Goal: Check status: Check status

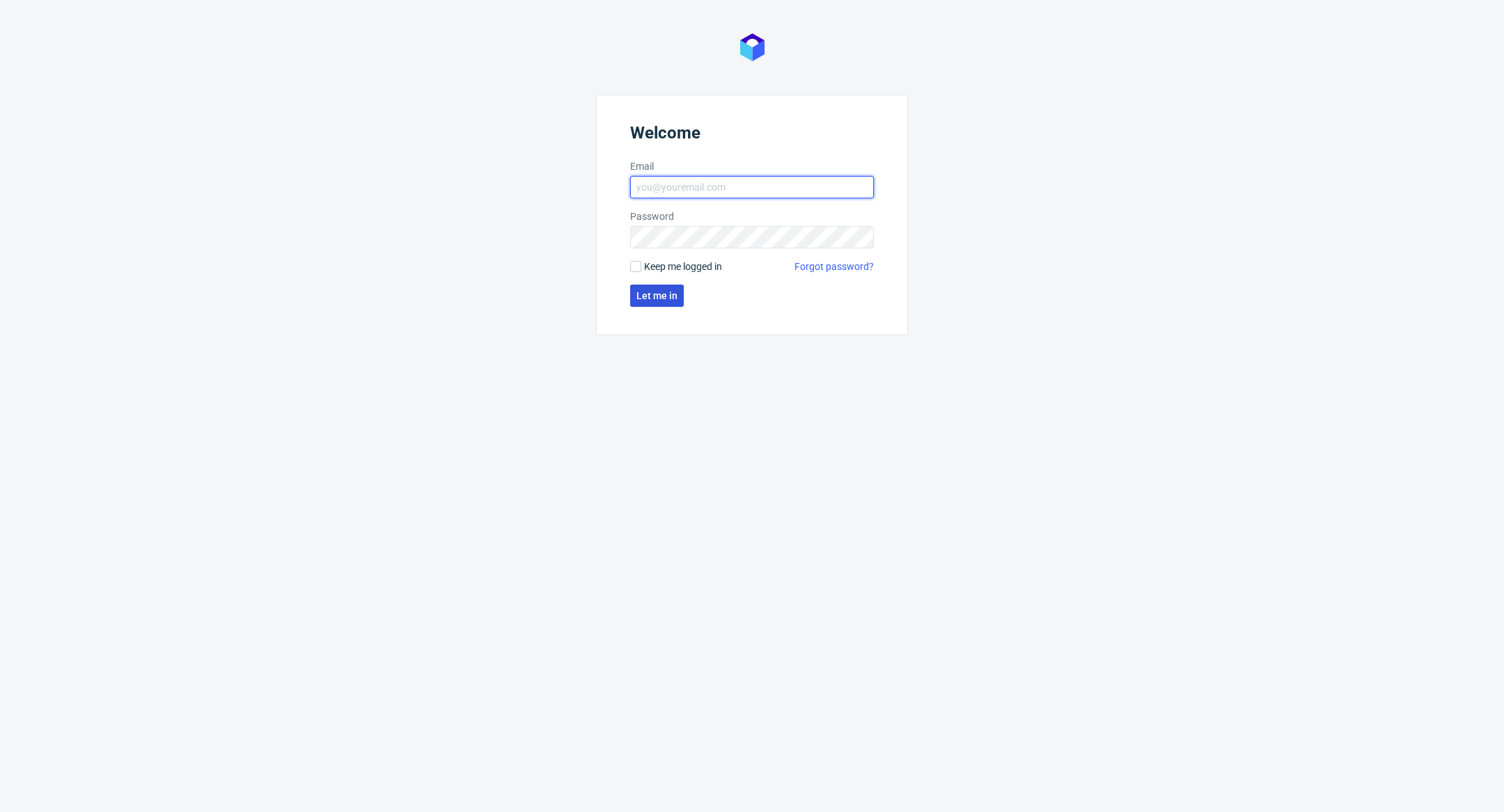
type input "[PERSON_NAME][EMAIL_ADDRESS][DOMAIN_NAME]"
click at [661, 297] on span "Let me in" at bounding box center [656, 296] width 41 height 10
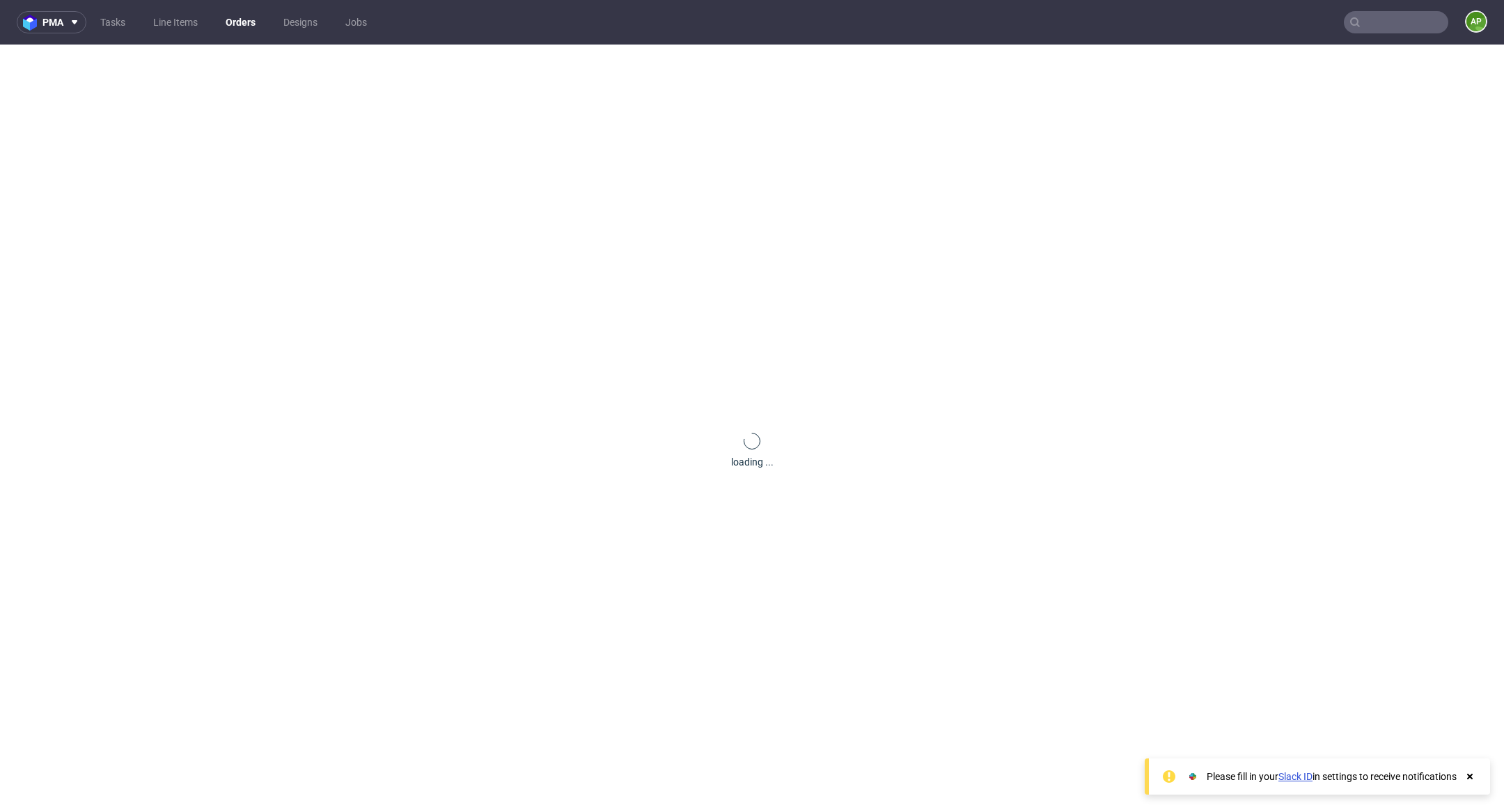
click at [1365, 19] on input "text" at bounding box center [1396, 22] width 104 height 22
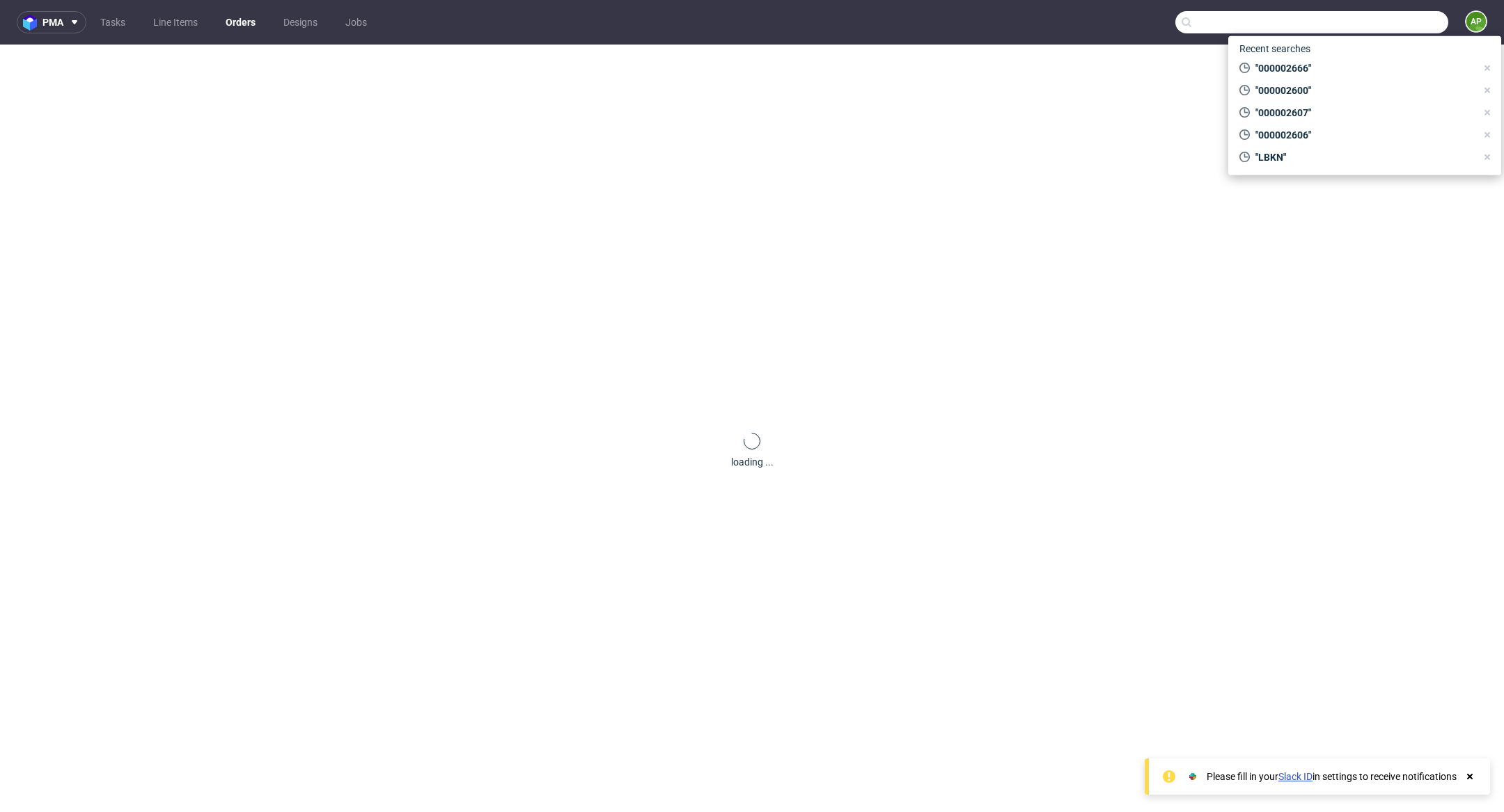
paste input "000002666"
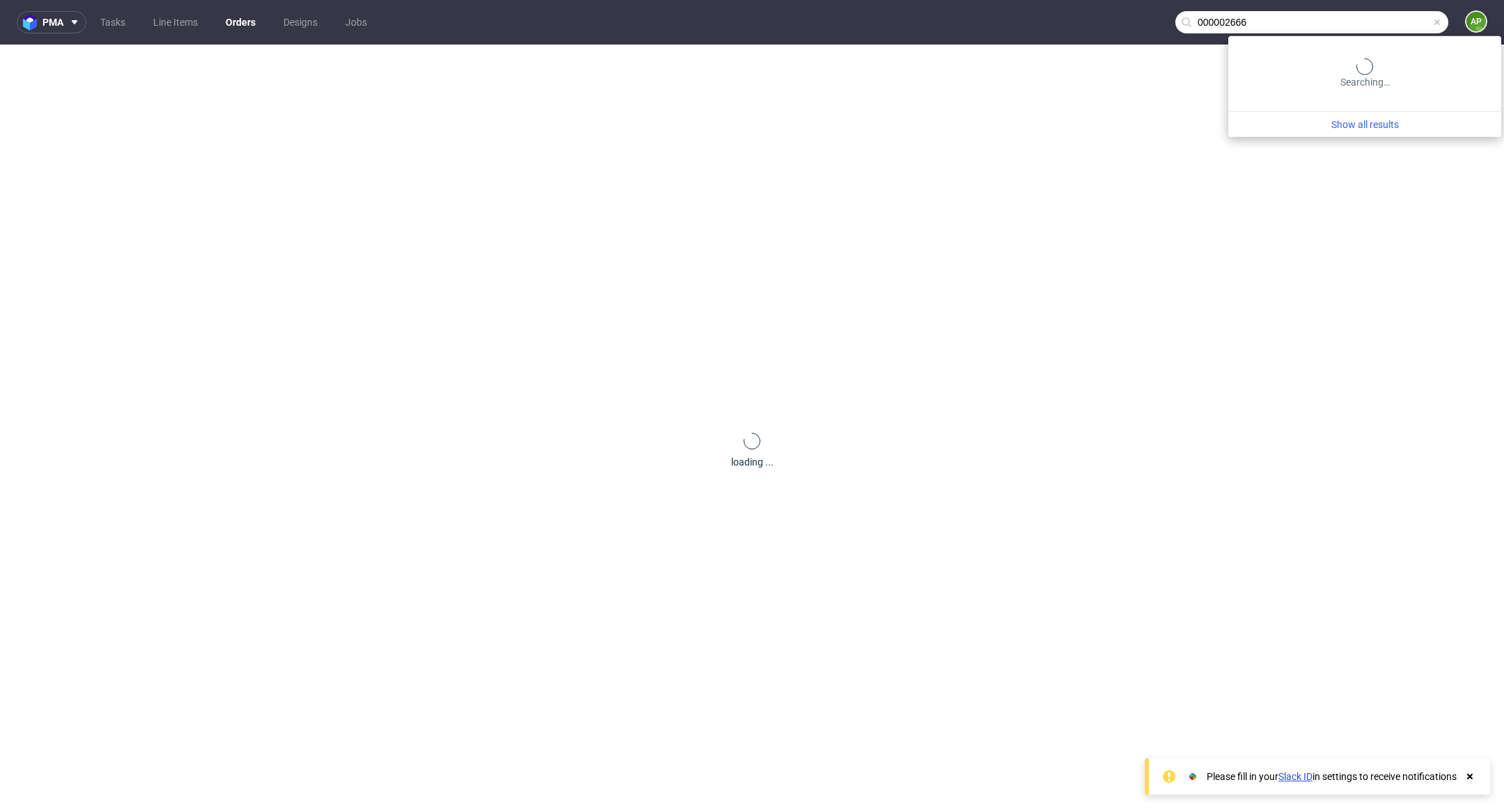
type input "000002666"
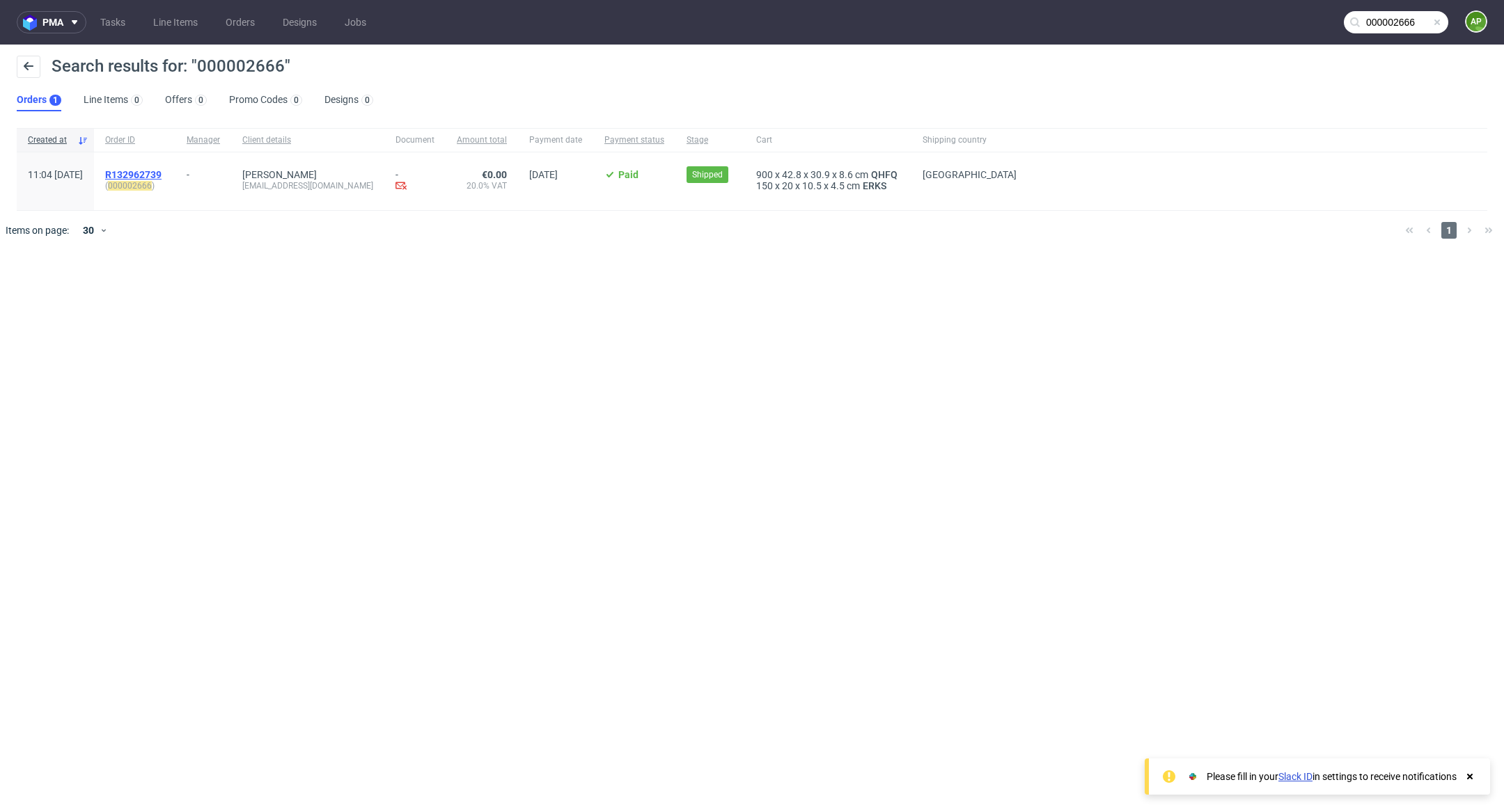
click at [162, 174] on span "R132962739" at bounding box center [133, 174] width 56 height 11
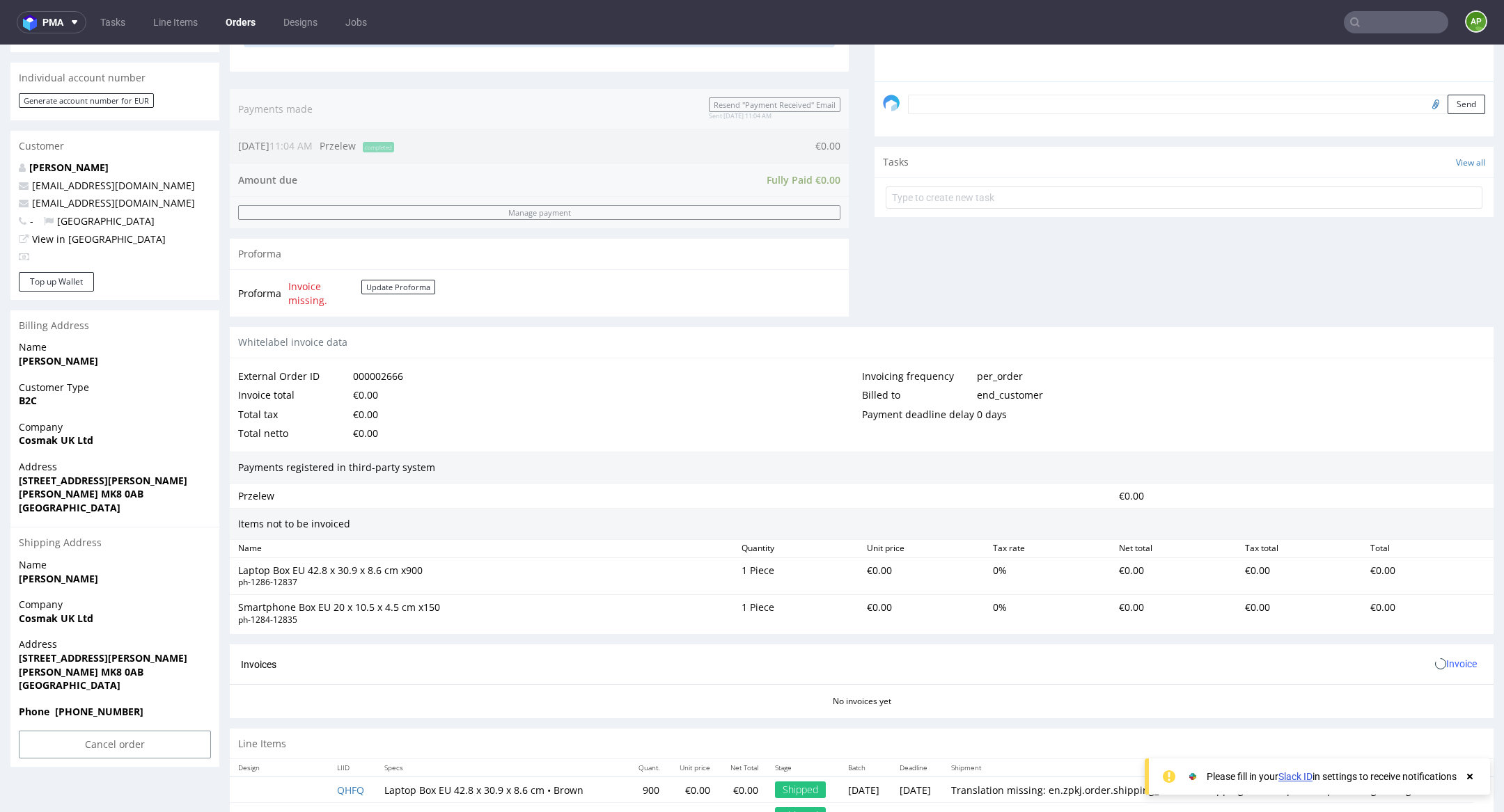
scroll to position [436, 0]
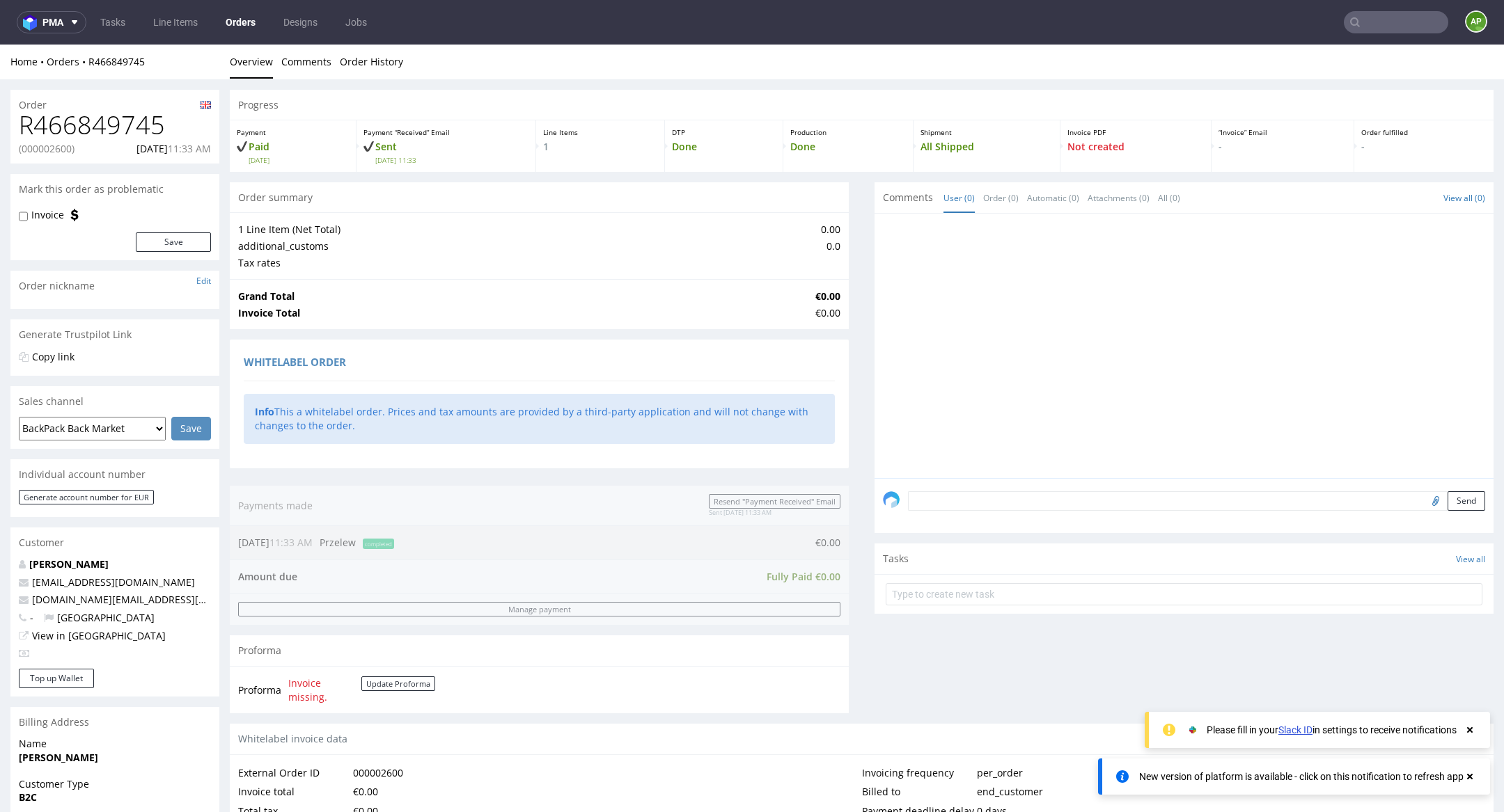
scroll to position [173, 0]
